Goal: Find contact information: Obtain details needed to contact an individual or organization

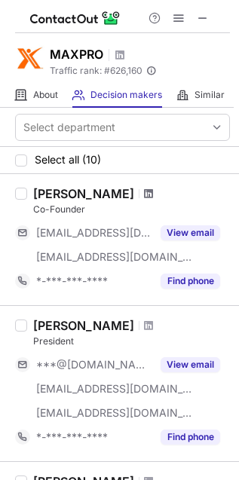
click at [144, 194] on span at bounding box center [148, 194] width 9 height 12
click at [144, 321] on span at bounding box center [148, 326] width 9 height 12
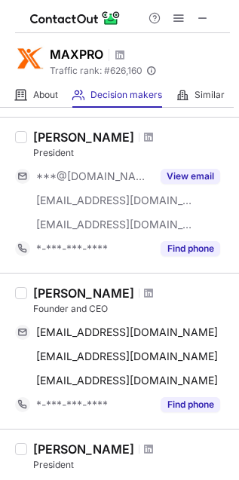
scroll to position [283, 0]
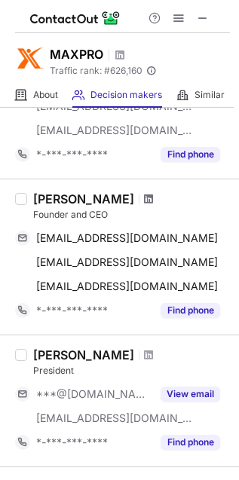
click at [144, 200] on span at bounding box center [148, 199] width 9 height 12
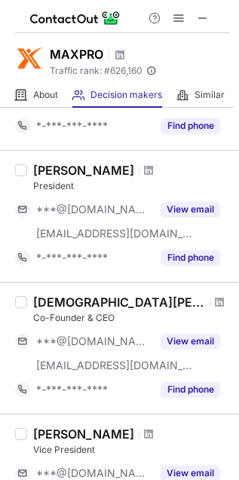
scroll to position [471, 0]
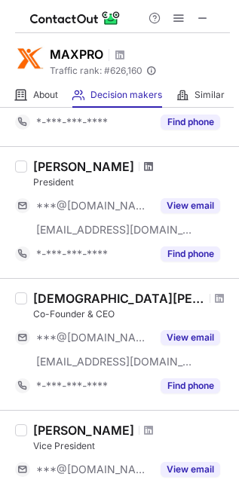
click at [144, 167] on span at bounding box center [148, 167] width 9 height 12
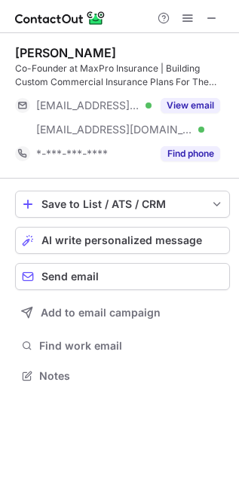
scroll to position [366, 239]
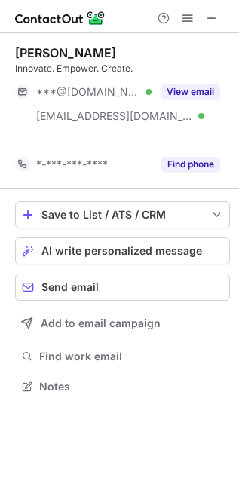
scroll to position [351, 239]
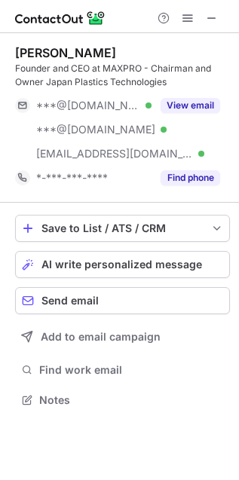
scroll to position [389, 239]
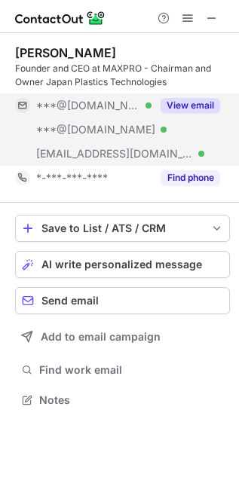
click at [215, 98] on button "View email" at bounding box center [191, 105] width 60 height 15
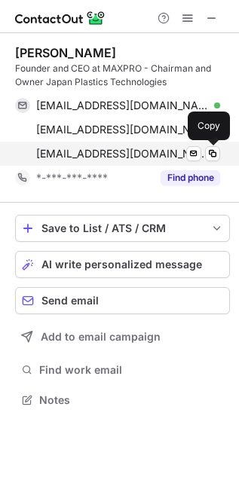
drag, startPoint x: 208, startPoint y: 155, endPoint x: 155, endPoint y: 153, distance: 53.5
click at [208, 155] on span at bounding box center [213, 154] width 12 height 12
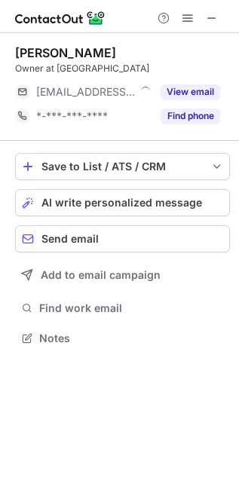
scroll to position [328, 239]
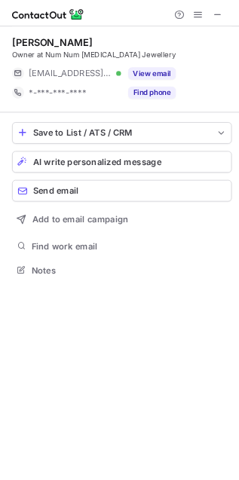
scroll to position [328, 239]
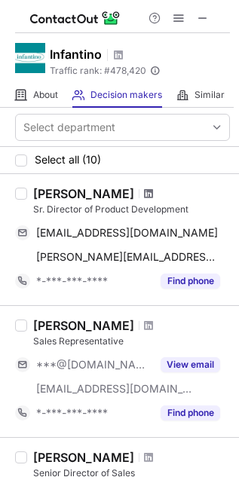
click at [144, 191] on span at bounding box center [148, 194] width 9 height 12
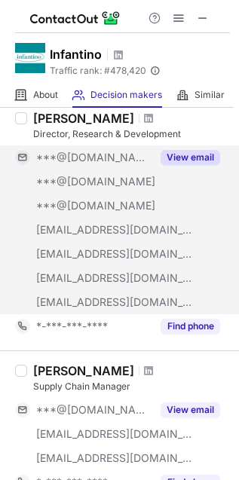
scroll to position [1131, 0]
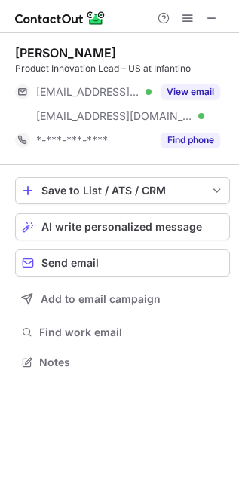
scroll to position [351, 239]
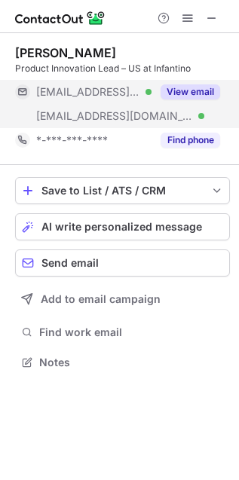
click at [213, 84] on button "View email" at bounding box center [191, 91] width 60 height 15
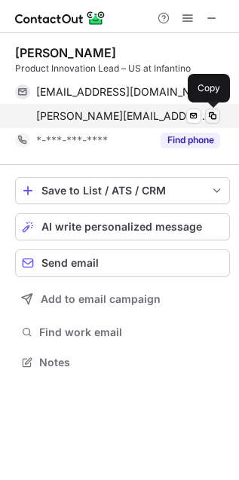
click at [213, 119] on span at bounding box center [213, 116] width 12 height 12
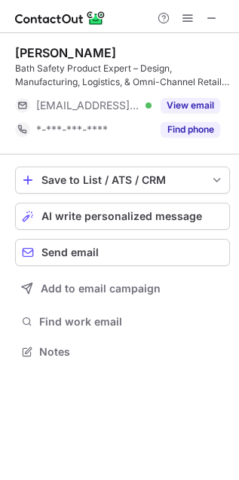
scroll to position [341, 239]
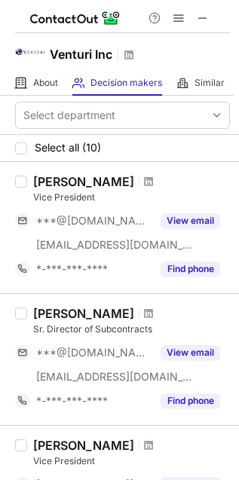
click at [139, 178] on div at bounding box center [149, 181] width 20 height 9
click at [144, 182] on span at bounding box center [148, 182] width 9 height 12
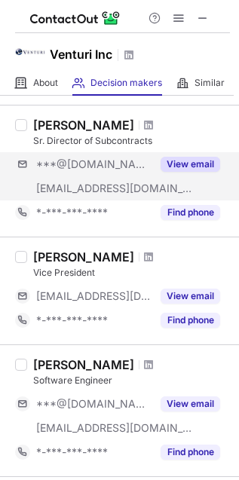
scroll to position [283, 0]
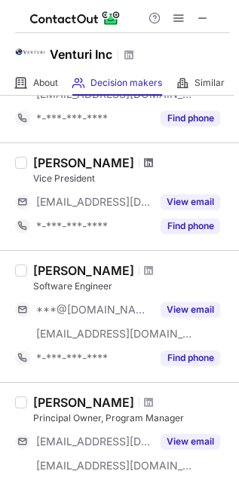
click at [144, 162] on span at bounding box center [148, 163] width 9 height 12
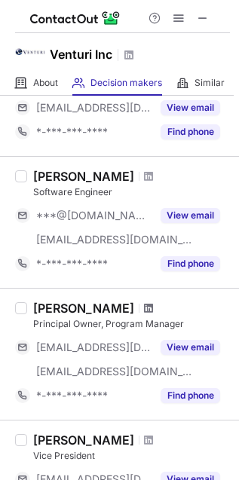
click at [144, 311] on span at bounding box center [148, 308] width 9 height 12
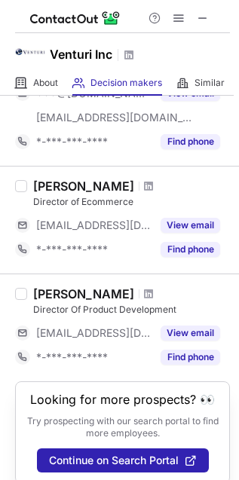
scroll to position [1034, 0]
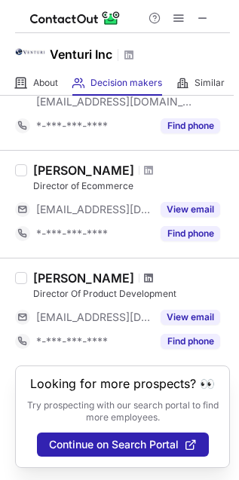
click at [144, 272] on span at bounding box center [148, 278] width 9 height 12
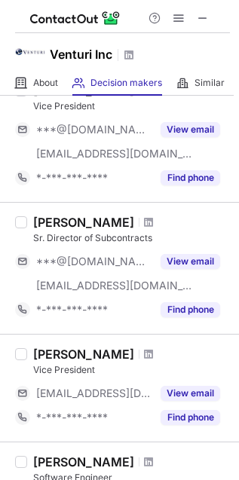
scroll to position [0, 0]
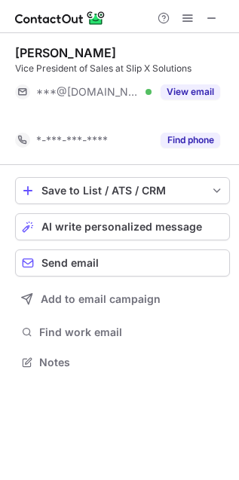
scroll to position [328, 239]
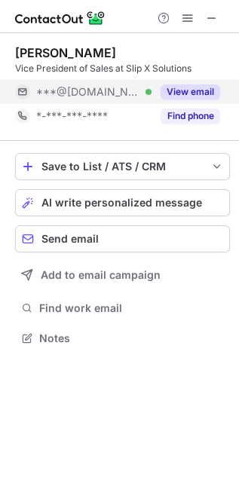
click at [179, 84] on button "View email" at bounding box center [191, 91] width 60 height 15
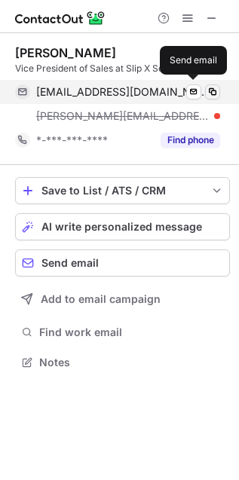
scroll to position [351, 239]
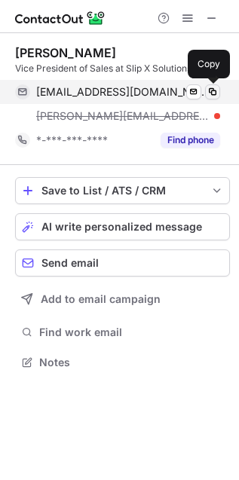
click at [209, 95] on span at bounding box center [213, 92] width 12 height 12
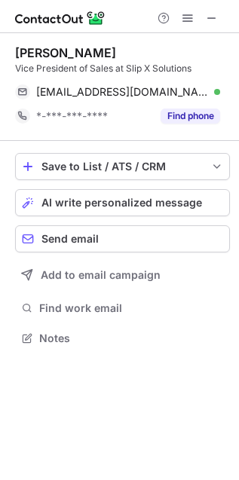
scroll to position [328, 239]
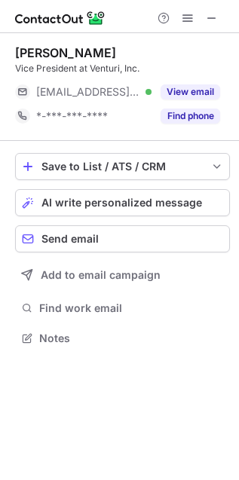
scroll to position [328, 239]
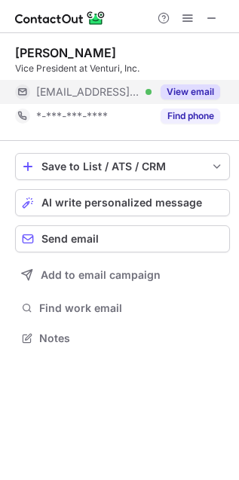
click at [201, 89] on button "View email" at bounding box center [191, 91] width 60 height 15
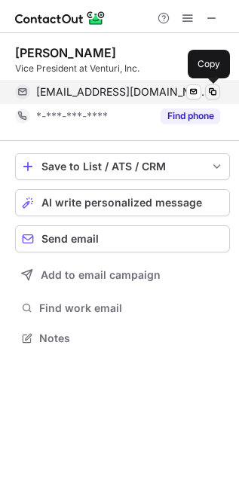
click at [216, 92] on span at bounding box center [213, 92] width 12 height 12
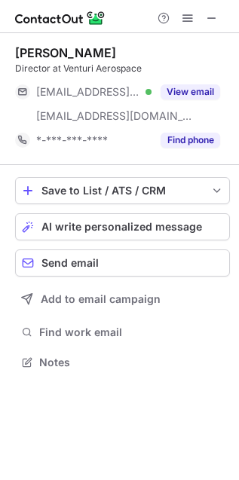
scroll to position [351, 239]
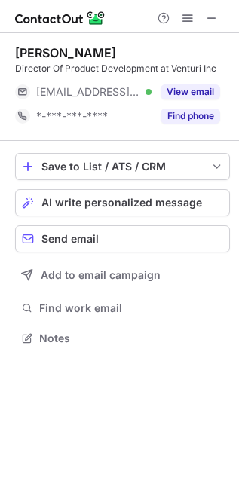
scroll to position [328, 239]
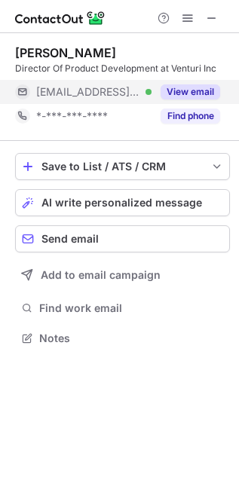
click at [178, 88] on button "View email" at bounding box center [191, 91] width 60 height 15
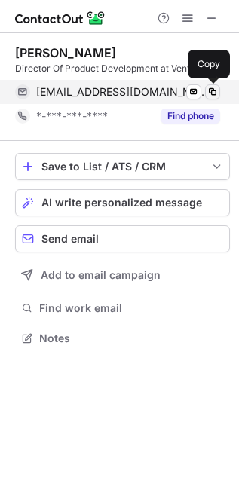
click at [216, 91] on span at bounding box center [213, 92] width 12 height 12
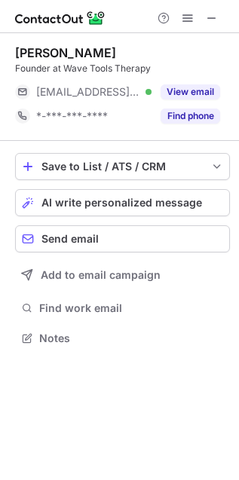
scroll to position [328, 239]
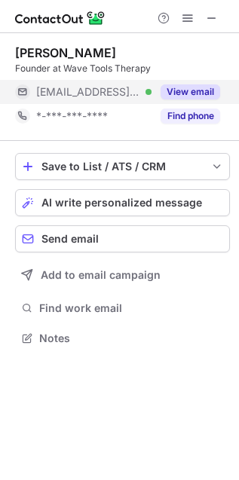
click at [205, 89] on button "View email" at bounding box center [191, 91] width 60 height 15
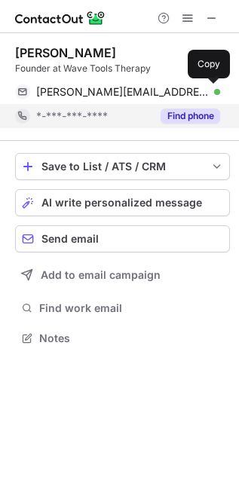
drag, startPoint x: 216, startPoint y: 94, endPoint x: 57, endPoint y: 126, distance: 161.5
click at [216, 94] on span at bounding box center [213, 92] width 12 height 12
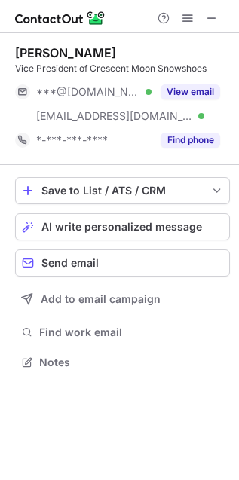
scroll to position [351, 239]
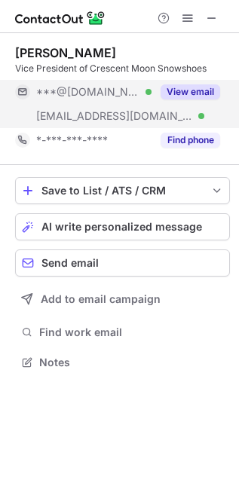
click at [198, 81] on div "View email" at bounding box center [186, 92] width 69 height 24
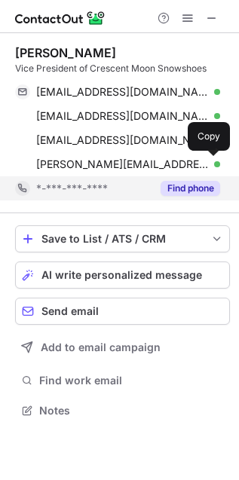
drag, startPoint x: 213, startPoint y: 170, endPoint x: 100, endPoint y: 196, distance: 115.4
click at [213, 170] on span at bounding box center [213, 164] width 12 height 12
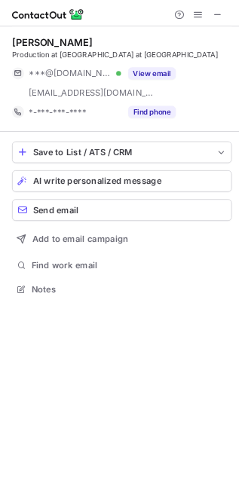
scroll to position [366, 239]
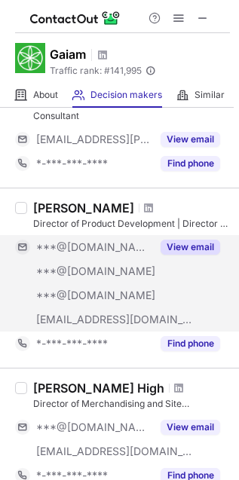
scroll to position [660, 0]
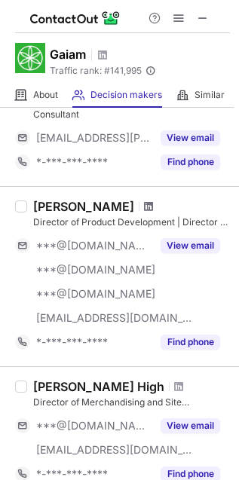
click at [144, 209] on span at bounding box center [148, 207] width 9 height 12
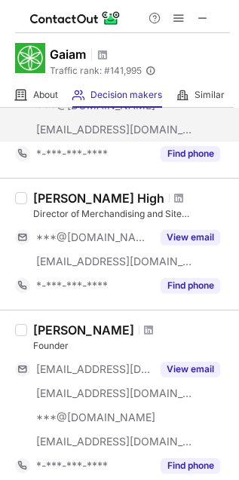
scroll to position [942, 0]
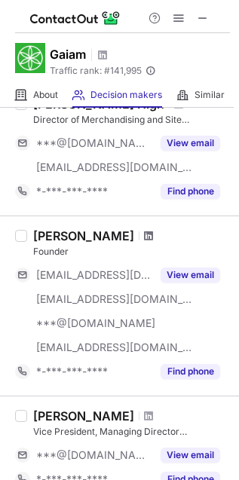
click at [144, 235] on span at bounding box center [148, 236] width 9 height 12
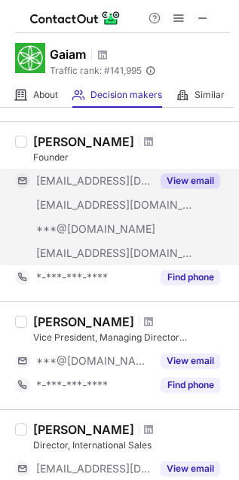
scroll to position [1131, 0]
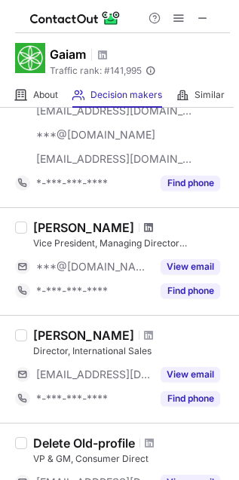
click at [153, 228] on span at bounding box center [148, 228] width 9 height 12
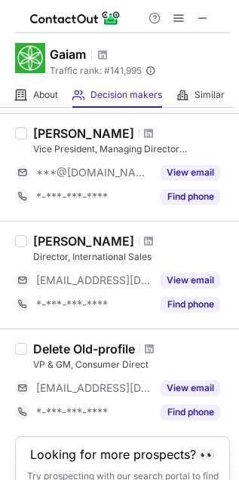
scroll to position [1312, 0]
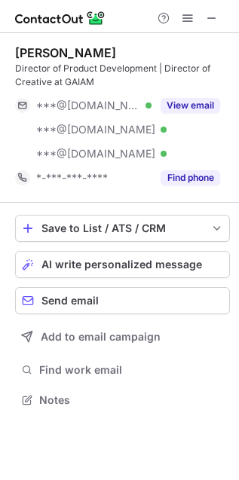
scroll to position [389, 239]
click at [191, 89] on div "Christopher Salt Director of Product Development | Director of Creative at GAIA…" at bounding box center [122, 117] width 215 height 145
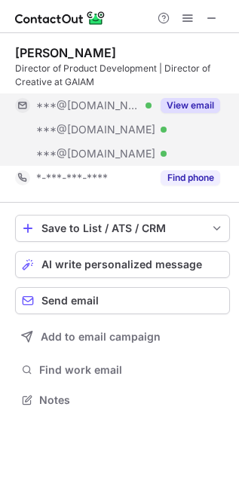
click at [187, 103] on button "View email" at bounding box center [191, 105] width 60 height 15
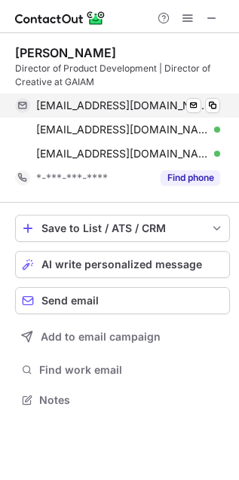
click at [212, 96] on div "ninizapata@gmail.com Verified Send email Copy" at bounding box center [117, 105] width 205 height 24
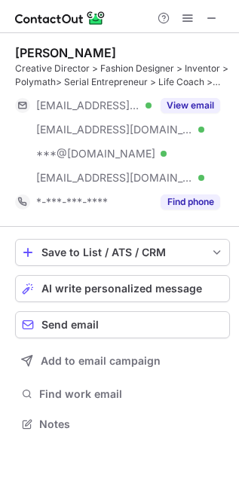
scroll to position [415, 239]
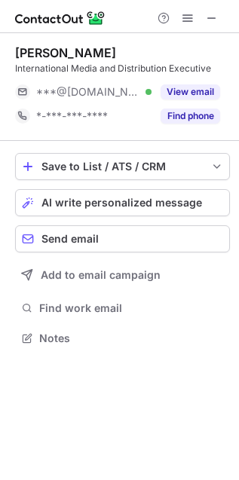
scroll to position [328, 239]
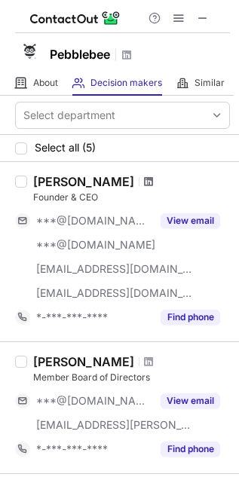
click at [144, 181] on span at bounding box center [148, 182] width 9 height 12
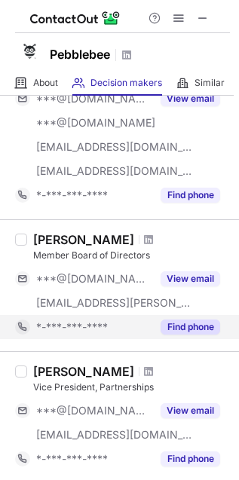
scroll to position [188, 0]
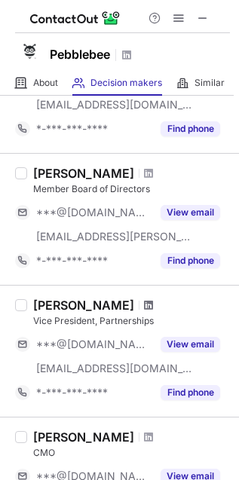
click at [144, 307] on span at bounding box center [148, 305] width 9 height 12
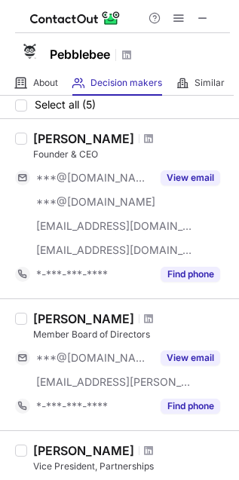
scroll to position [0, 0]
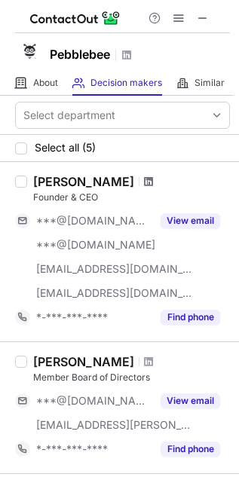
click at [144, 181] on span at bounding box center [148, 182] width 9 height 12
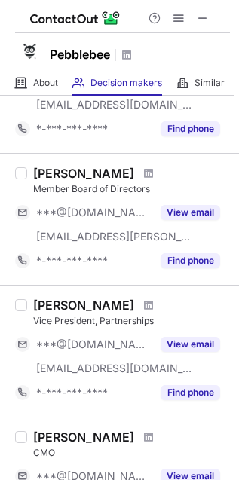
scroll to position [283, 0]
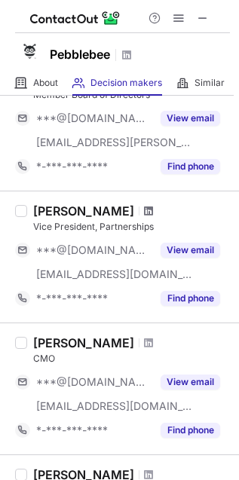
click at [144, 206] on span at bounding box center [148, 211] width 9 height 12
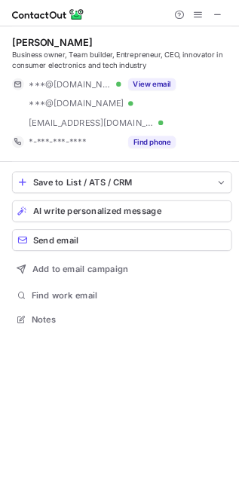
scroll to position [389, 239]
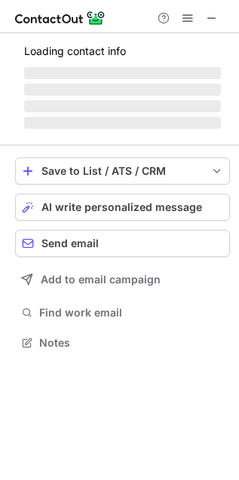
scroll to position [389, 239]
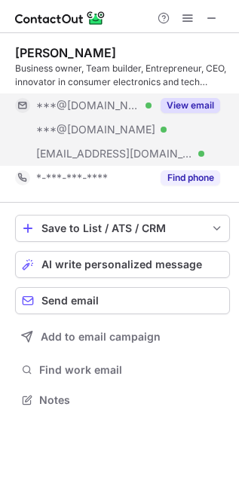
click at [189, 95] on div "View email" at bounding box center [186, 105] width 69 height 24
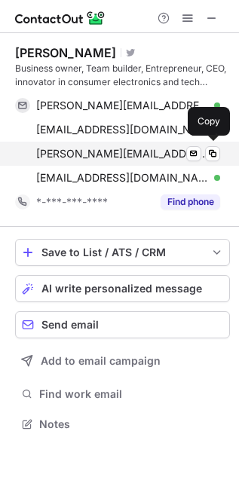
scroll to position [415, 239]
click at [209, 153] on span at bounding box center [213, 154] width 12 height 12
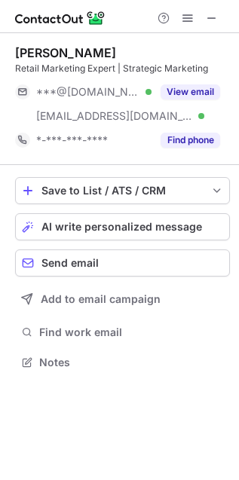
scroll to position [351, 239]
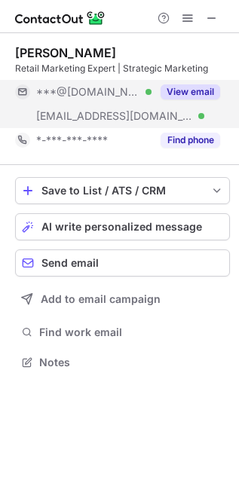
click at [201, 80] on div "View email" at bounding box center [186, 92] width 69 height 24
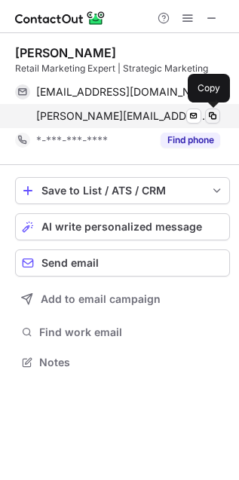
click at [209, 118] on span at bounding box center [213, 116] width 12 height 12
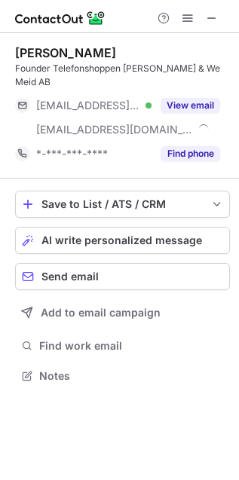
scroll to position [366, 239]
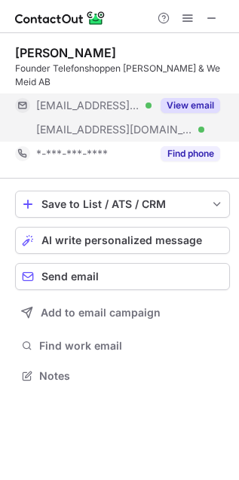
click at [194, 112] on button "View email" at bounding box center [191, 105] width 60 height 15
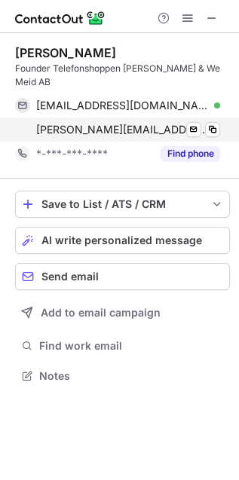
click at [220, 130] on div "[PERSON_NAME][EMAIL_ADDRESS][DOMAIN_NAME] Verified Send email Copy" at bounding box center [117, 130] width 205 height 24
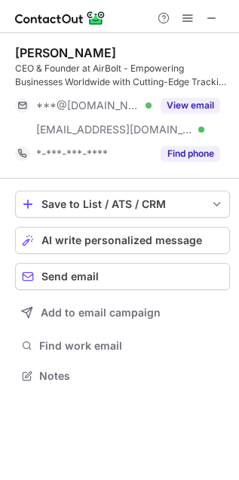
scroll to position [366, 239]
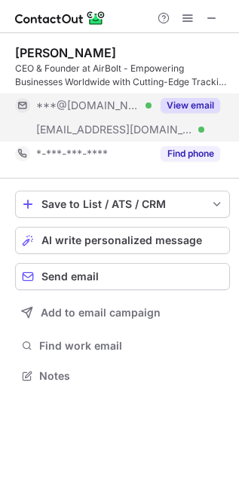
click at [189, 111] on button "View email" at bounding box center [191, 105] width 60 height 15
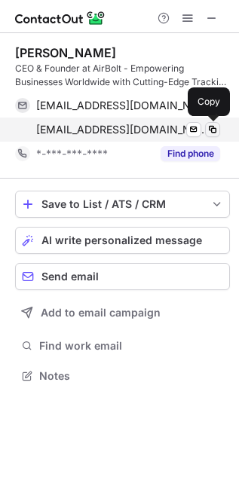
click at [213, 130] on span at bounding box center [213, 130] width 12 height 12
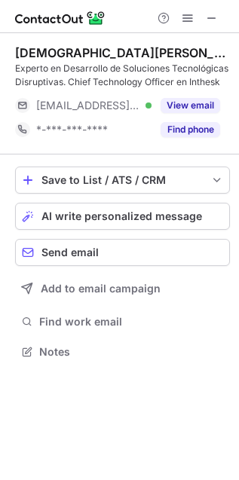
scroll to position [341, 239]
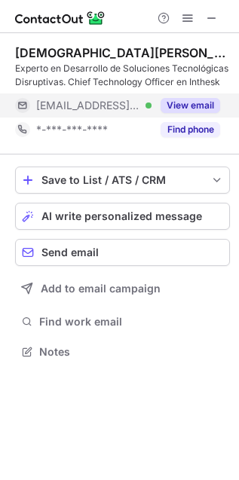
click at [210, 106] on button "View email" at bounding box center [191, 105] width 60 height 15
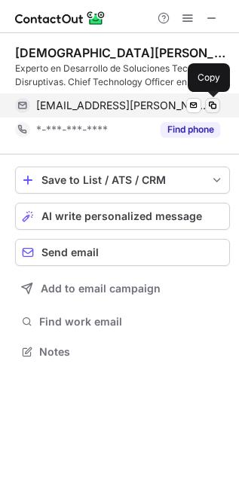
click at [211, 106] on span at bounding box center [213, 106] width 12 height 12
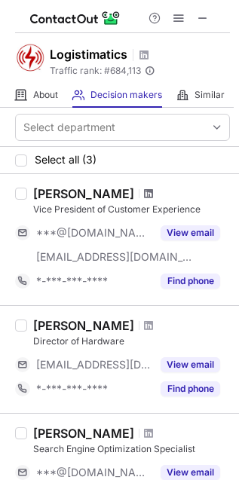
click at [144, 191] on span at bounding box center [148, 194] width 9 height 12
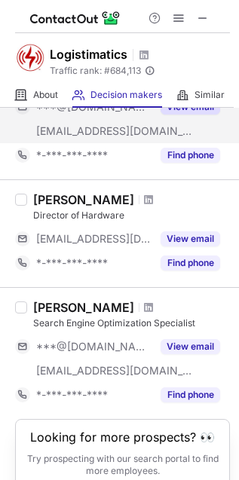
scroll to position [194, 0]
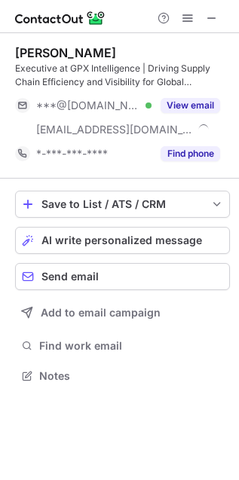
scroll to position [366, 239]
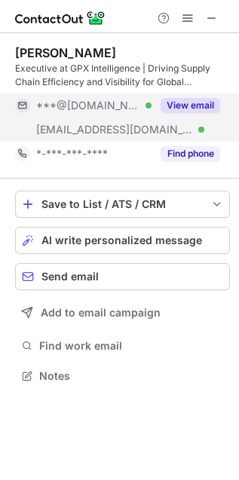
click at [213, 100] on button "View email" at bounding box center [191, 105] width 60 height 15
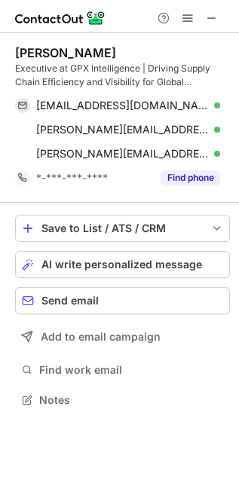
scroll to position [389, 239]
click at [221, 108] on div "mitchbelsley@gmail.com Verified Send email Copy mitch@theexperiencemanager.com …" at bounding box center [122, 129] width 215 height 72
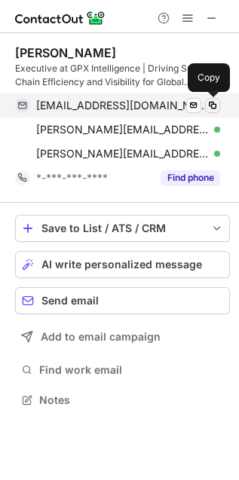
click at [213, 106] on span at bounding box center [213, 106] width 12 height 12
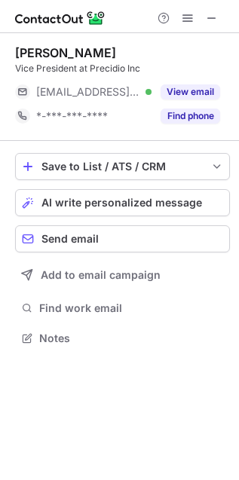
scroll to position [328, 239]
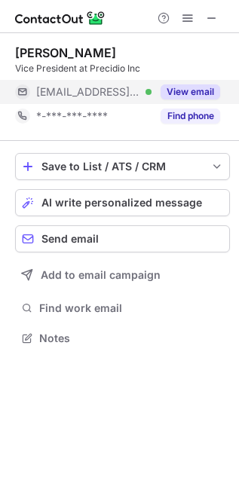
click at [212, 96] on button "View email" at bounding box center [191, 91] width 60 height 15
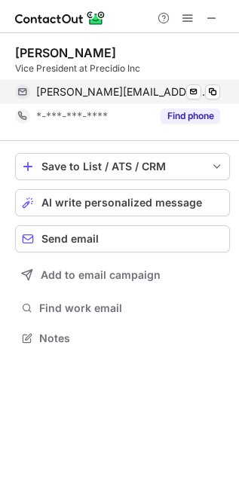
click at [220, 87] on div "[PERSON_NAME][EMAIL_ADDRESS][DOMAIN_NAME] Verified Send email Copy" at bounding box center [117, 92] width 205 height 24
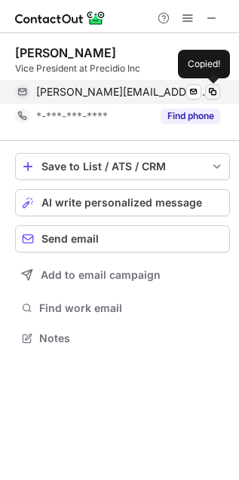
click at [213, 87] on span at bounding box center [213, 92] width 12 height 12
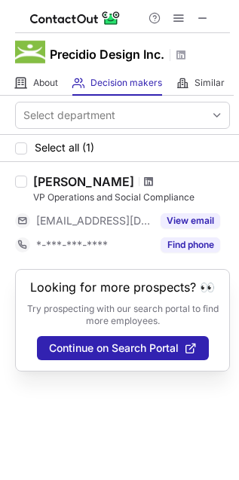
click at [144, 176] on span at bounding box center [148, 182] width 9 height 12
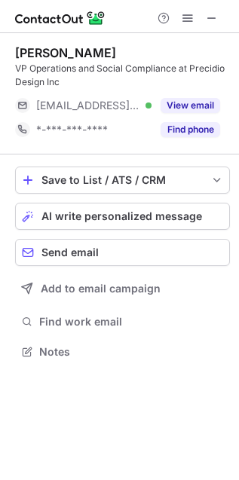
scroll to position [341, 239]
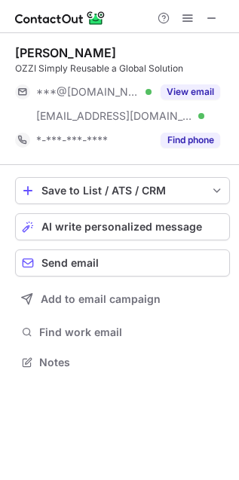
scroll to position [351, 239]
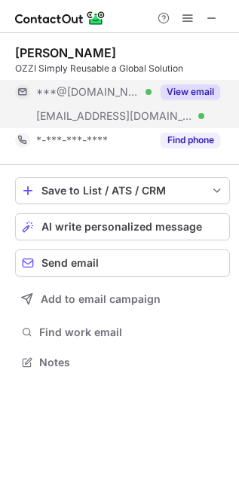
click at [210, 96] on button "View email" at bounding box center [191, 91] width 60 height 15
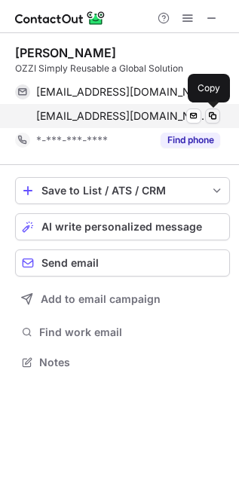
click at [219, 114] on button at bounding box center [212, 116] width 15 height 15
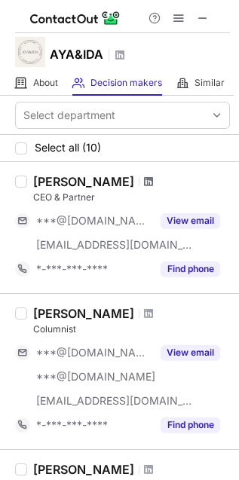
click at [153, 182] on span at bounding box center [148, 182] width 9 height 12
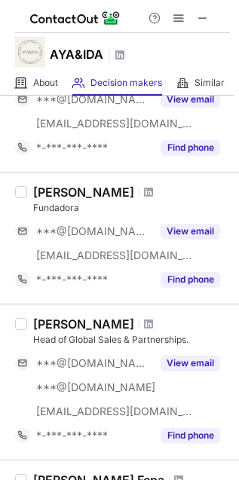
scroll to position [942, 0]
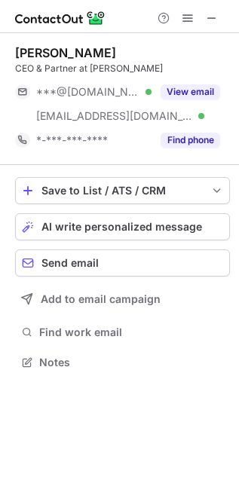
scroll to position [351, 239]
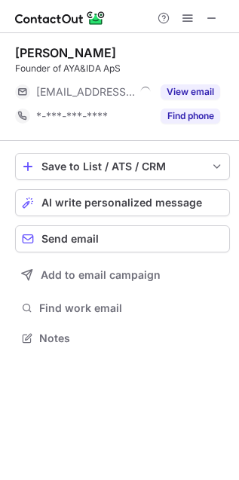
scroll to position [328, 239]
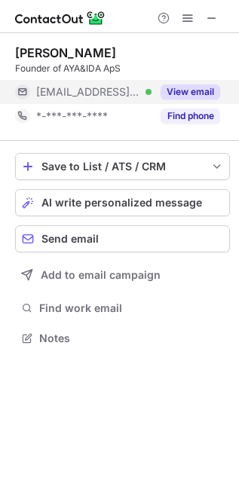
click at [177, 96] on button "View email" at bounding box center [191, 91] width 60 height 15
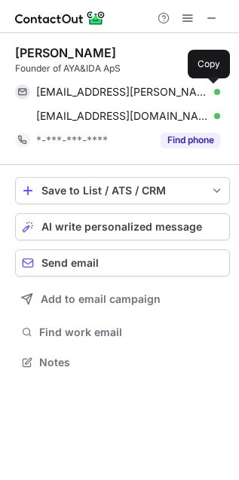
scroll to position [351, 239]
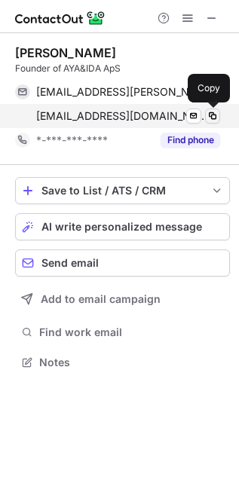
click at [209, 117] on span at bounding box center [213, 116] width 12 height 12
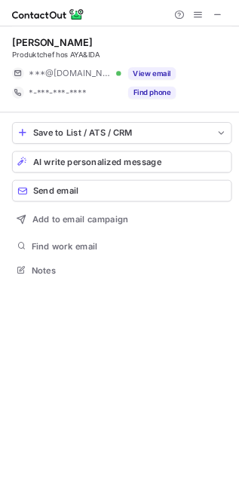
scroll to position [328, 239]
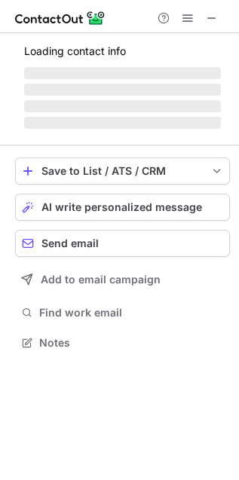
scroll to position [328, 239]
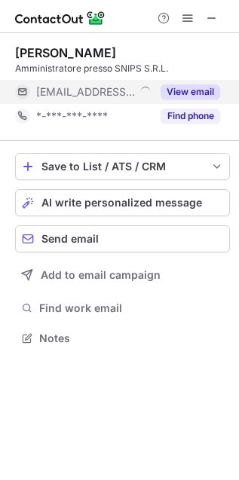
click at [179, 85] on button "View email" at bounding box center [191, 91] width 60 height 15
drag, startPoint x: 164, startPoint y: 93, endPoint x: 40, endPoint y: 87, distance: 123.8
click at [164, 93] on button "View email" at bounding box center [191, 91] width 60 height 15
click at [156, 81] on div "View email" at bounding box center [186, 92] width 69 height 24
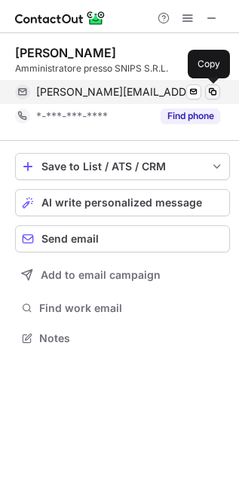
click at [213, 95] on span at bounding box center [213, 92] width 12 height 12
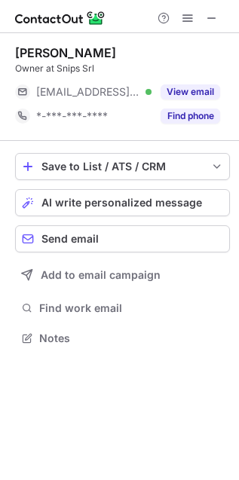
scroll to position [328, 239]
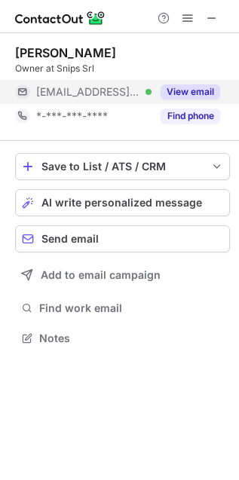
click at [202, 88] on button "View email" at bounding box center [191, 91] width 60 height 15
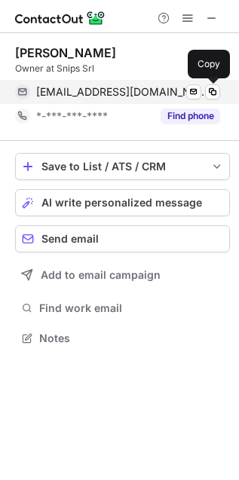
click at [217, 83] on div "a.piacenza@snips.it Verified Send email Copy" at bounding box center [117, 92] width 205 height 24
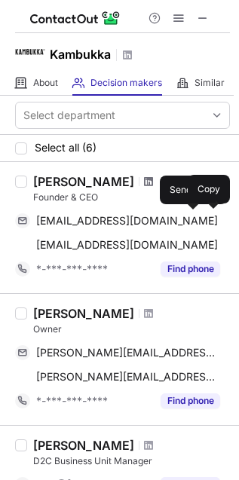
click at [144, 179] on span at bounding box center [148, 182] width 9 height 12
click at [153, 311] on span at bounding box center [148, 314] width 9 height 12
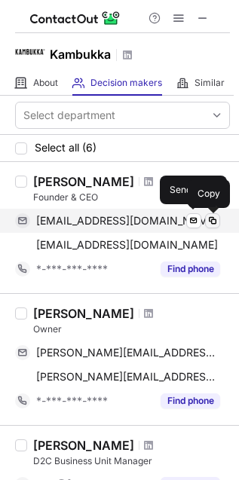
click at [208, 221] on span at bounding box center [213, 221] width 12 height 12
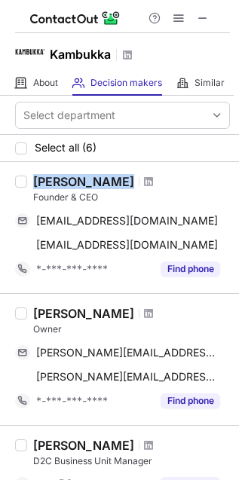
drag, startPoint x: 30, startPoint y: 167, endPoint x: 108, endPoint y: 185, distance: 79.6
click at [108, 185] on div "[PERSON_NAME] Founder & CEO [EMAIL_ADDRESS][DOMAIN_NAME] Send email Copy [EMAIL…" at bounding box center [119, 227] width 239 height 131
copy div "[PERSON_NAME]"
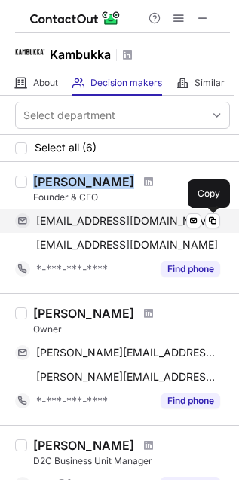
drag, startPoint x: 215, startPoint y: 221, endPoint x: 155, endPoint y: 223, distance: 59.6
click at [215, 221] on span at bounding box center [213, 221] width 12 height 12
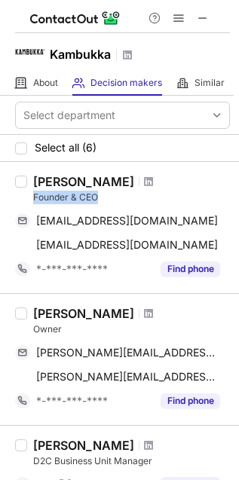
drag, startPoint x: 29, startPoint y: 201, endPoint x: 102, endPoint y: 201, distance: 73.1
click at [102, 201] on div "[PERSON_NAME] Founder & CEO [EMAIL_ADDRESS][DOMAIN_NAME] Send email Copy [EMAIL…" at bounding box center [128, 227] width 203 height 107
copy div "Founder & CEO"
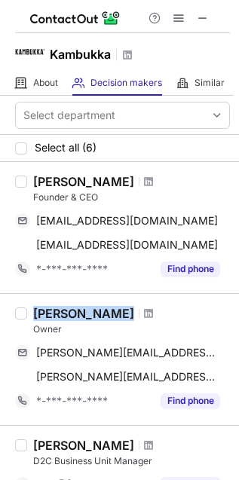
drag, startPoint x: 34, startPoint y: 305, endPoint x: 160, endPoint y: 311, distance: 126.0
click at [160, 311] on div "[PERSON_NAME] Owner [PERSON_NAME][EMAIL_ADDRESS][DOMAIN_NAME] Send email Copy […" at bounding box center [119, 359] width 239 height 132
copy div "[PERSON_NAME]"
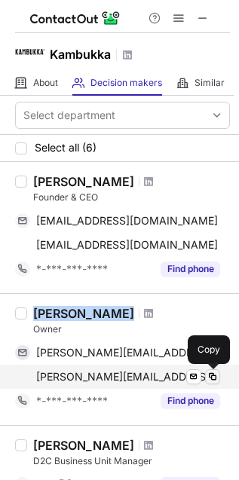
drag, startPoint x: 211, startPoint y: 381, endPoint x: 167, endPoint y: 377, distance: 44.7
click at [211, 381] on span at bounding box center [213, 377] width 12 height 12
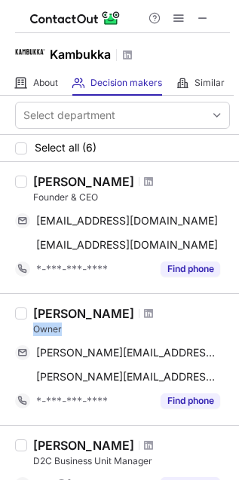
drag, startPoint x: 27, startPoint y: 330, endPoint x: 69, endPoint y: 329, distance: 42.2
click at [69, 329] on div "[PERSON_NAME] Owner [PERSON_NAME][EMAIL_ADDRESS][DOMAIN_NAME] Send email Copy […" at bounding box center [128, 359] width 203 height 107
copy div "Owner"
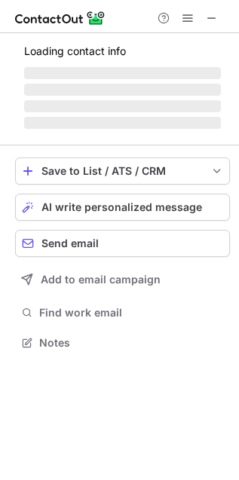
scroll to position [341, 239]
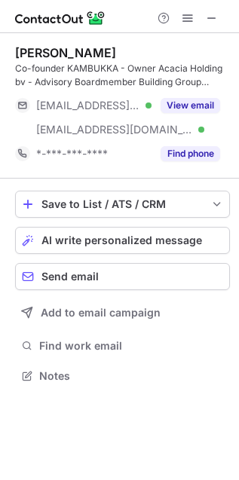
scroll to position [366, 239]
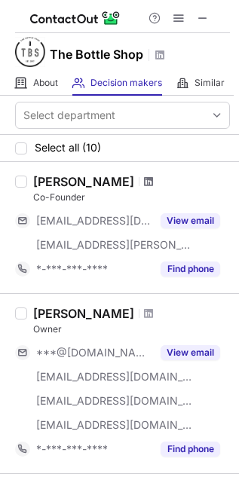
click at [144, 183] on span at bounding box center [148, 182] width 9 height 12
click at [144, 309] on span at bounding box center [148, 314] width 9 height 12
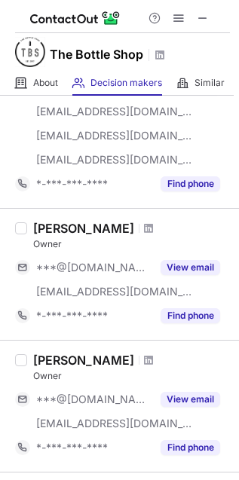
scroll to position [283, 0]
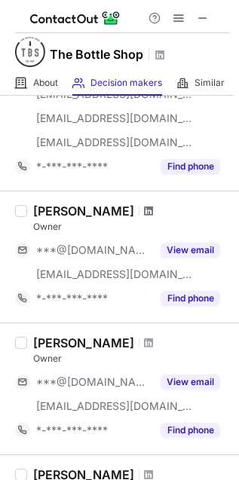
click at [144, 209] on span at bounding box center [148, 211] width 9 height 12
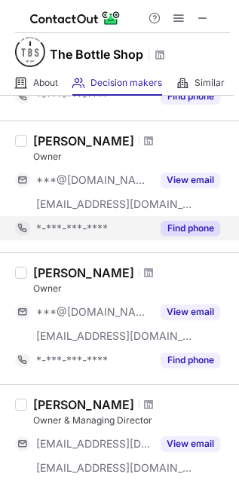
scroll to position [377, 0]
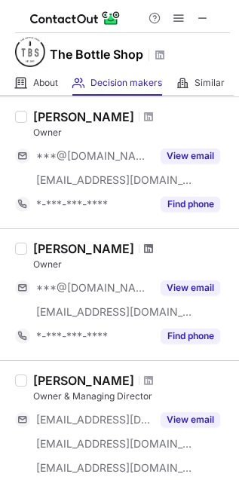
click at [144, 247] on span at bounding box center [148, 249] width 9 height 12
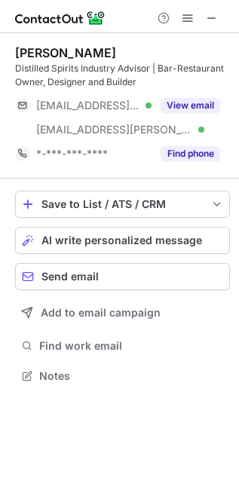
scroll to position [366, 239]
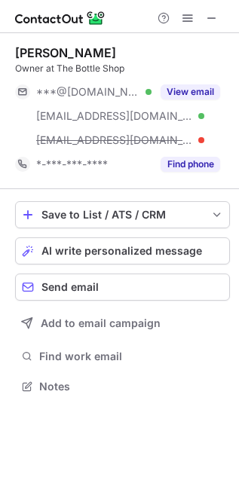
scroll to position [377, 239]
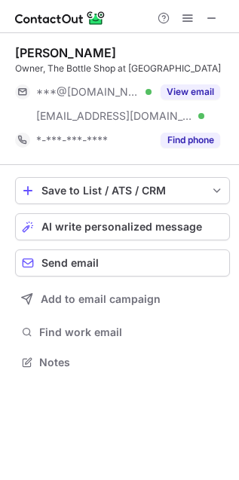
scroll to position [351, 239]
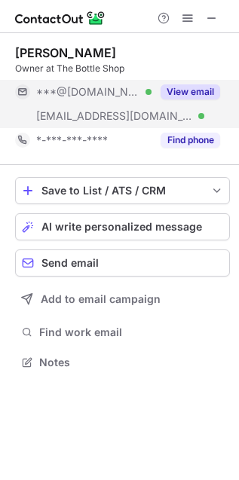
click at [192, 95] on button "View email" at bounding box center [191, 91] width 60 height 15
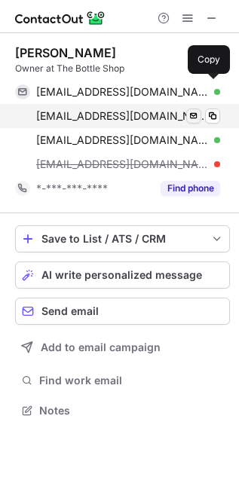
scroll to position [400, 239]
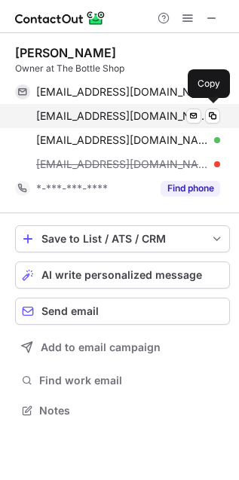
click at [216, 104] on div "miles@bottleshopga.com Verified Send email Copy" at bounding box center [117, 116] width 205 height 24
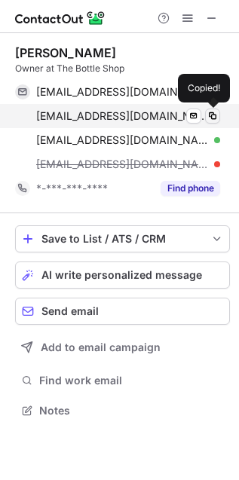
click at [219, 110] on button at bounding box center [212, 116] width 15 height 15
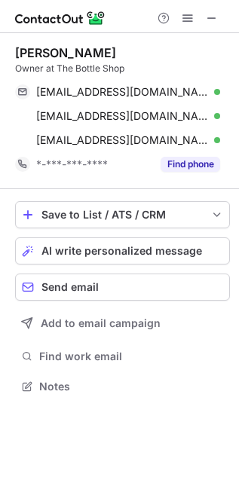
scroll to position [377, 239]
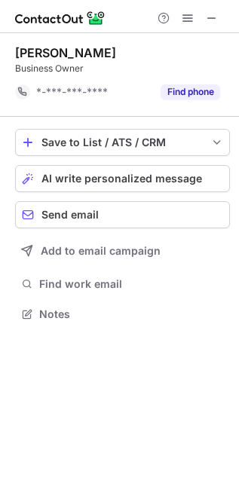
scroll to position [6, 8]
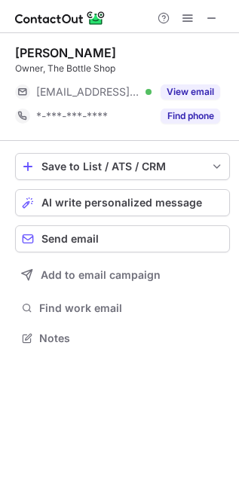
scroll to position [328, 239]
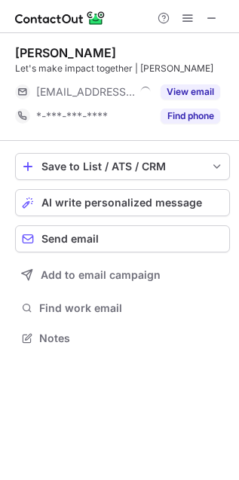
scroll to position [328, 239]
click at [206, 21] on span at bounding box center [212, 18] width 12 height 12
